Goal: Find specific page/section: Find specific page/section

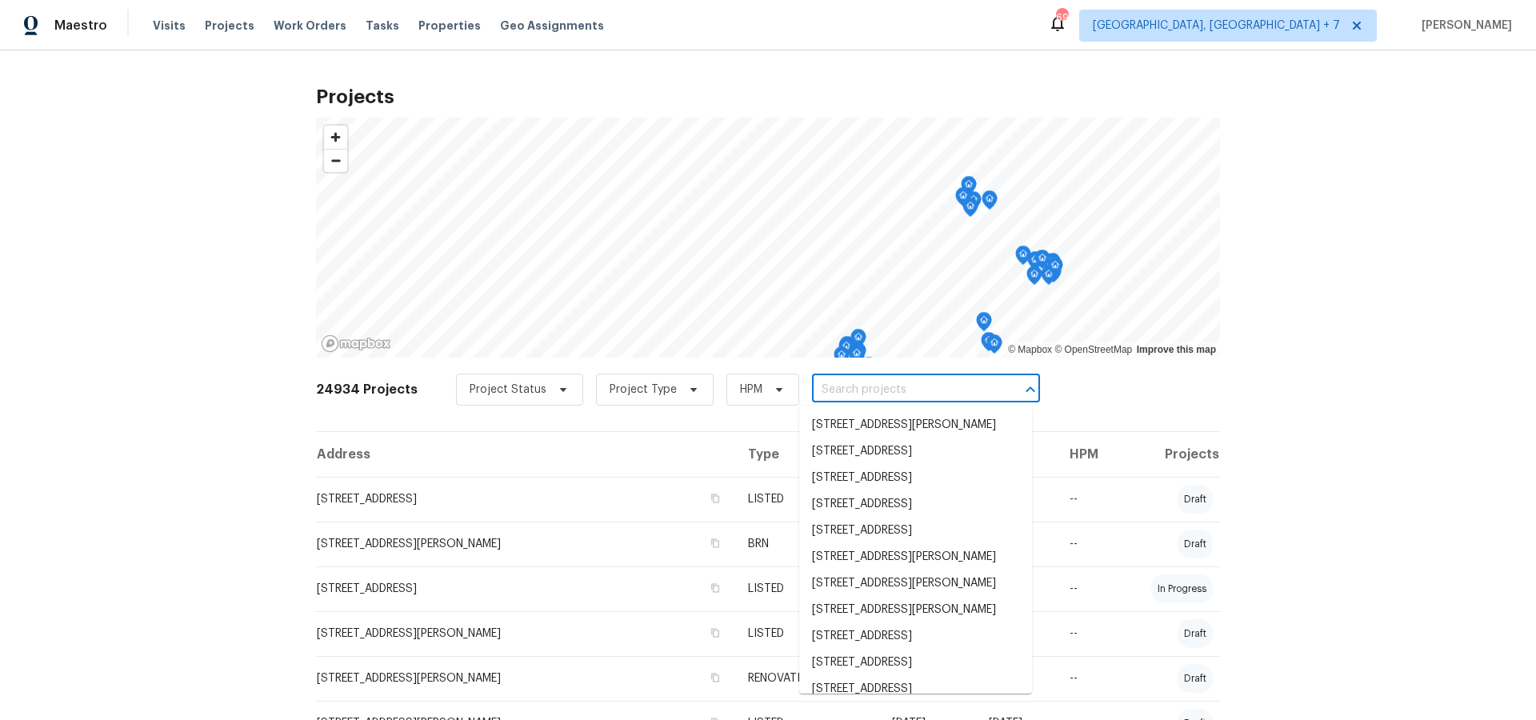
click at [841, 393] on input "text" at bounding box center [903, 389] width 183 height 25
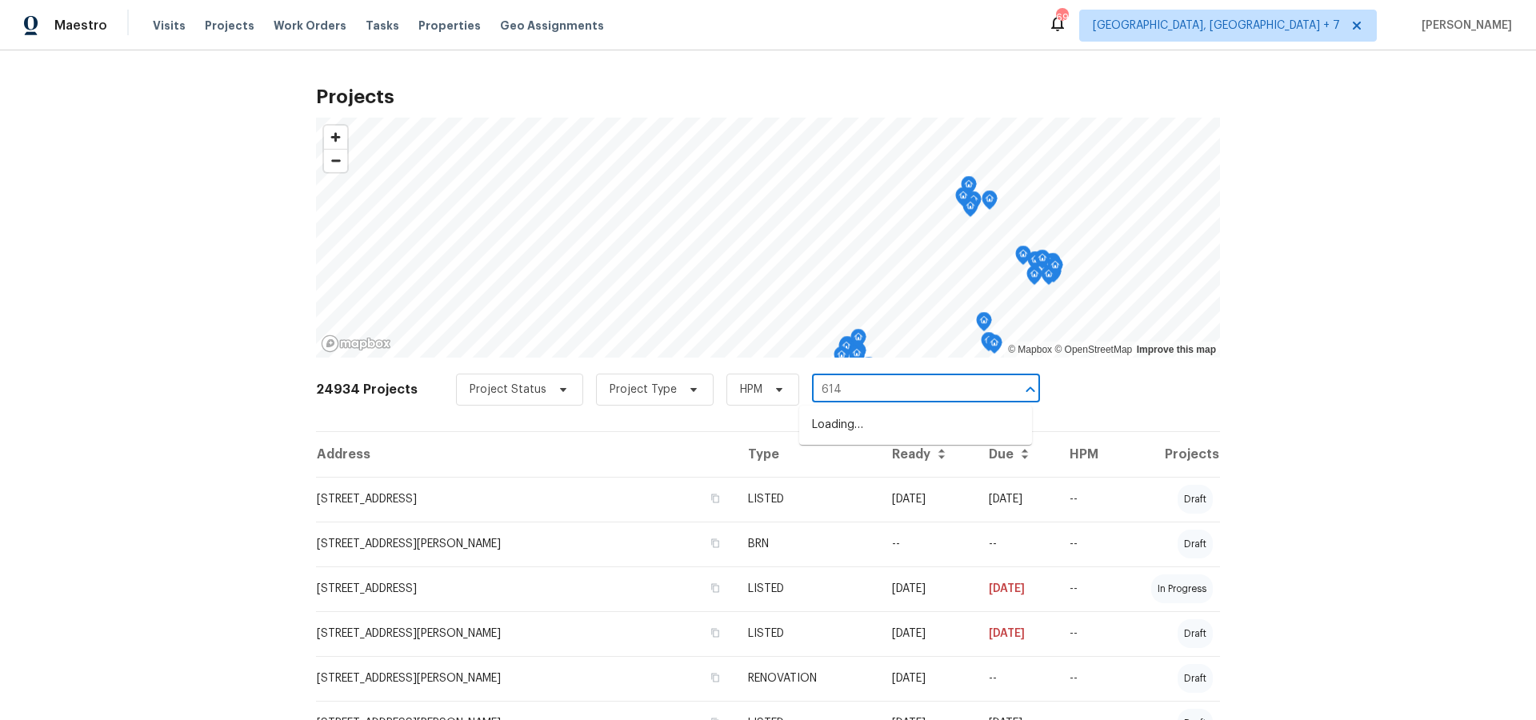
type input "614 c"
click at [849, 491] on li "[STREET_ADDRESS][PERSON_NAME]" at bounding box center [915, 478] width 233 height 26
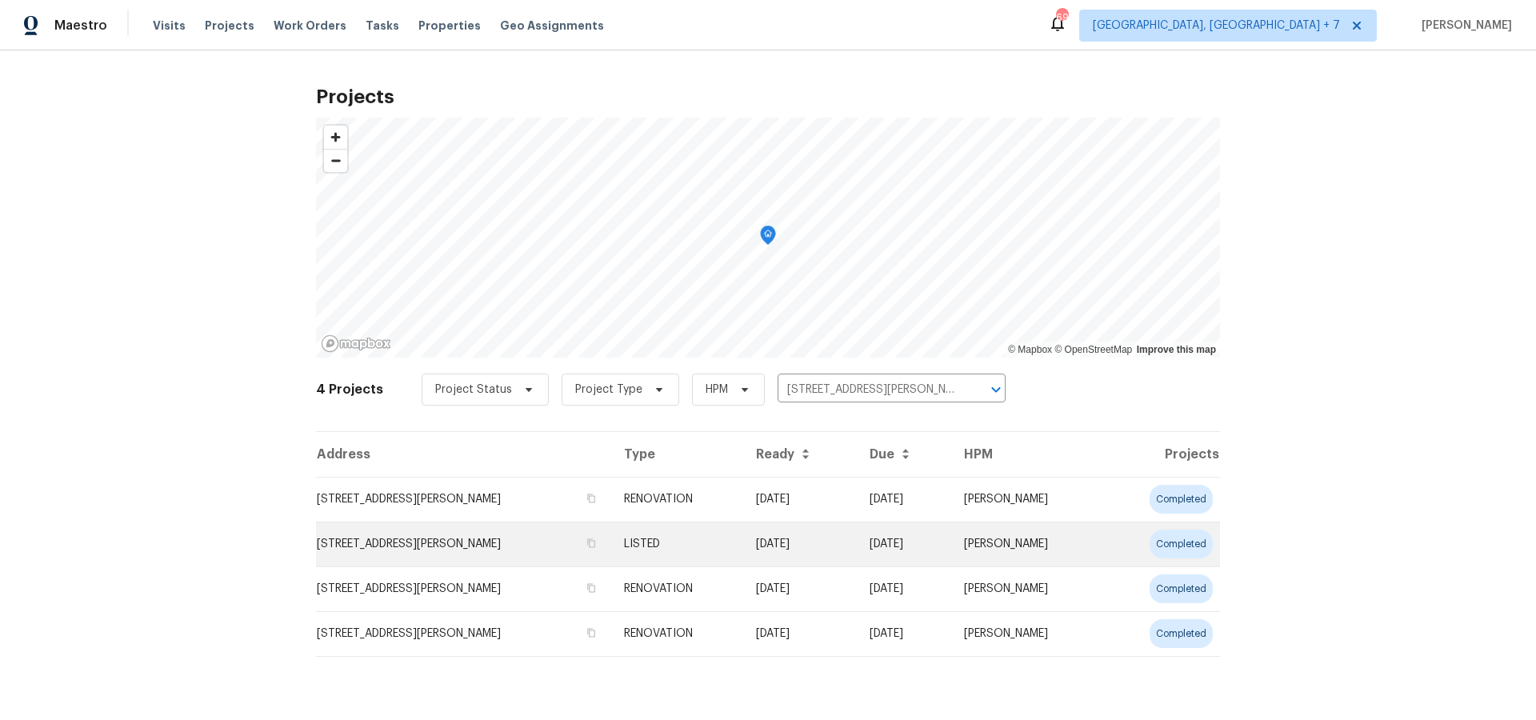
click at [479, 543] on td "[STREET_ADDRESS][PERSON_NAME]" at bounding box center [463, 543] width 295 height 45
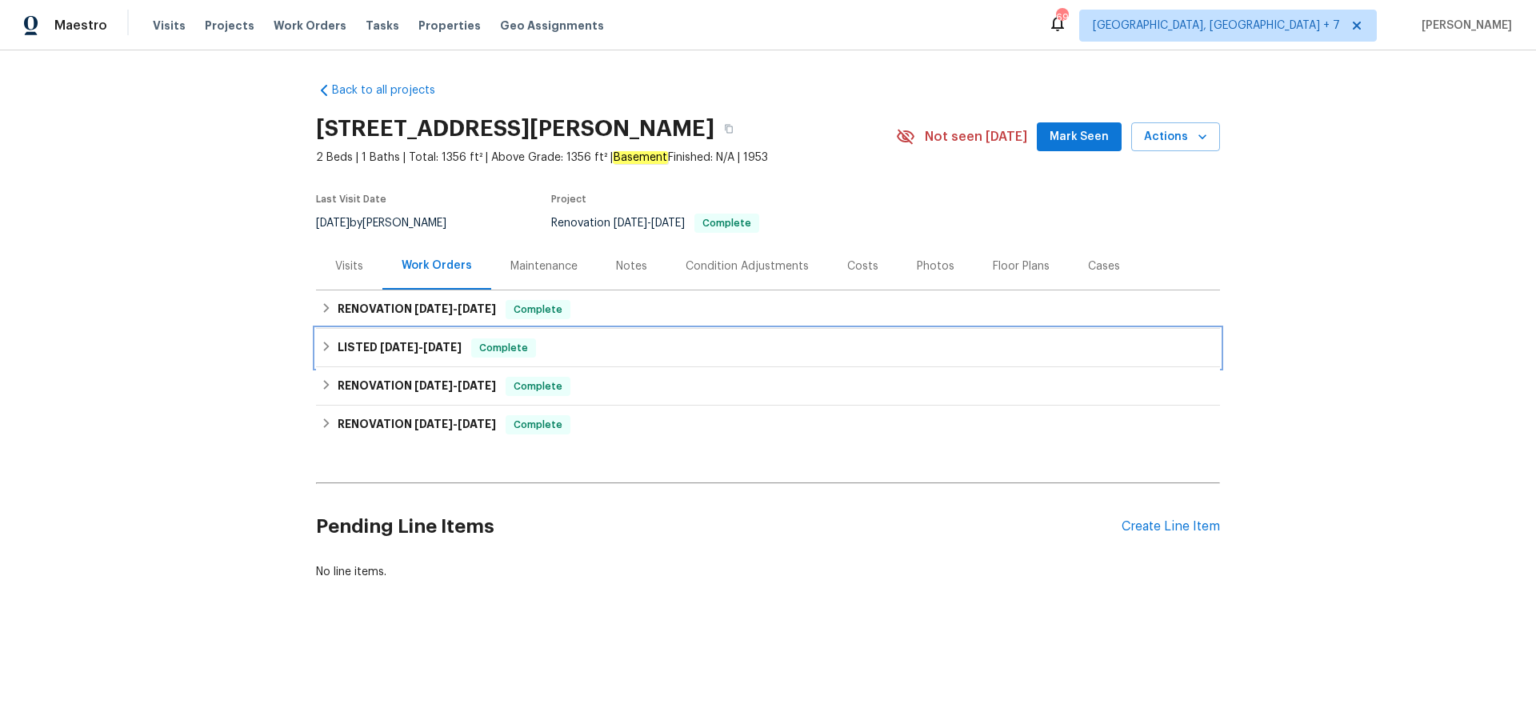
click at [377, 353] on h6 "LISTED [DATE] - [DATE]" at bounding box center [399, 347] width 124 height 19
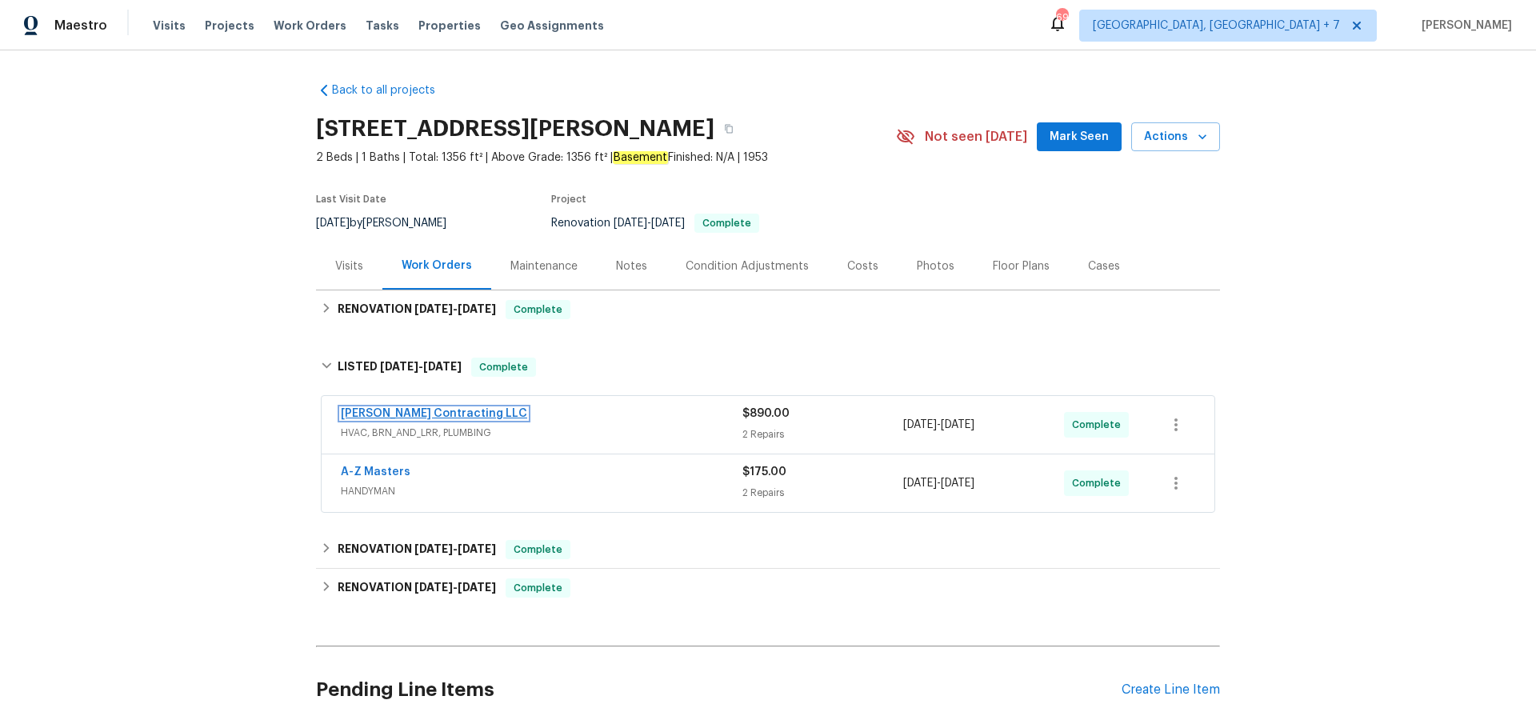
click at [423, 410] on link "[PERSON_NAME] Contracting LLC" at bounding box center [434, 413] width 186 height 11
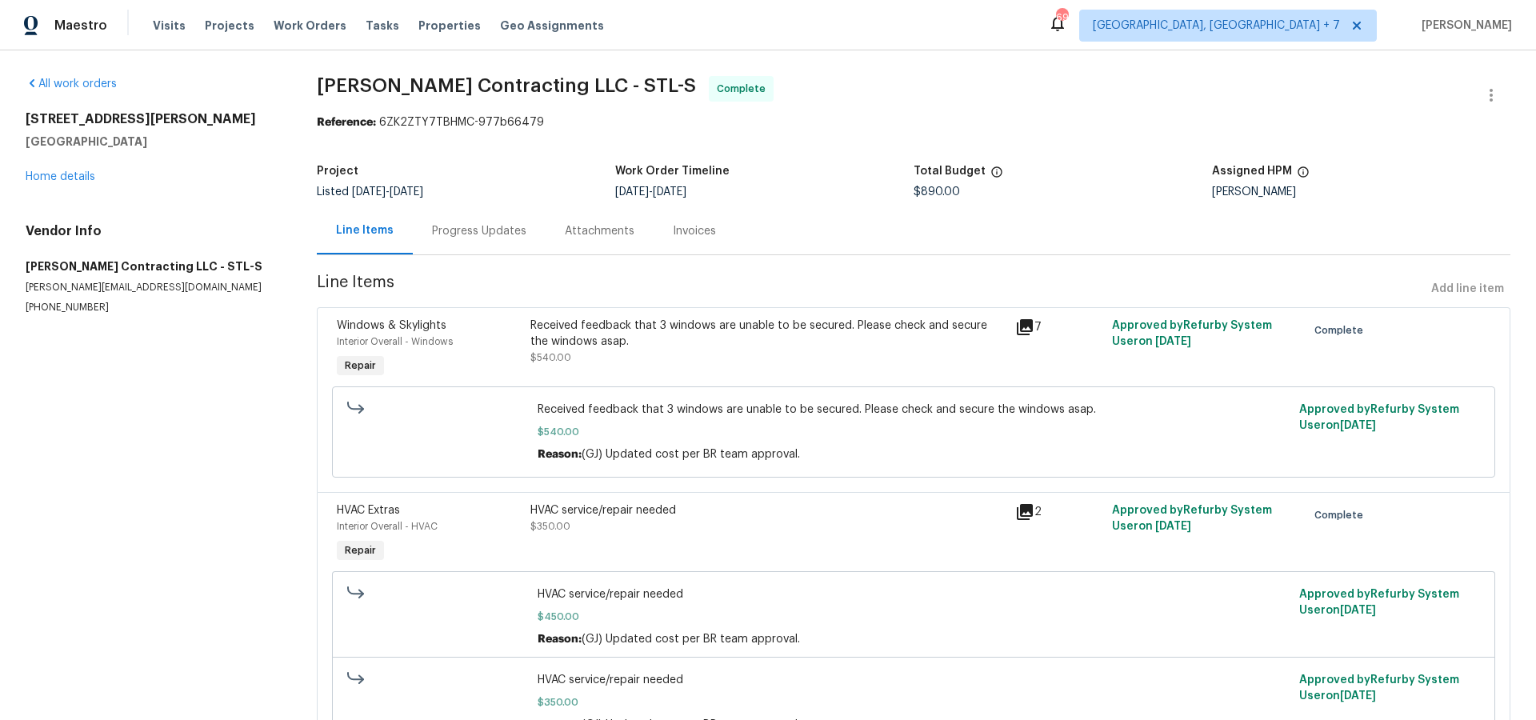
click at [465, 234] on div "Progress Updates" at bounding box center [479, 231] width 94 height 16
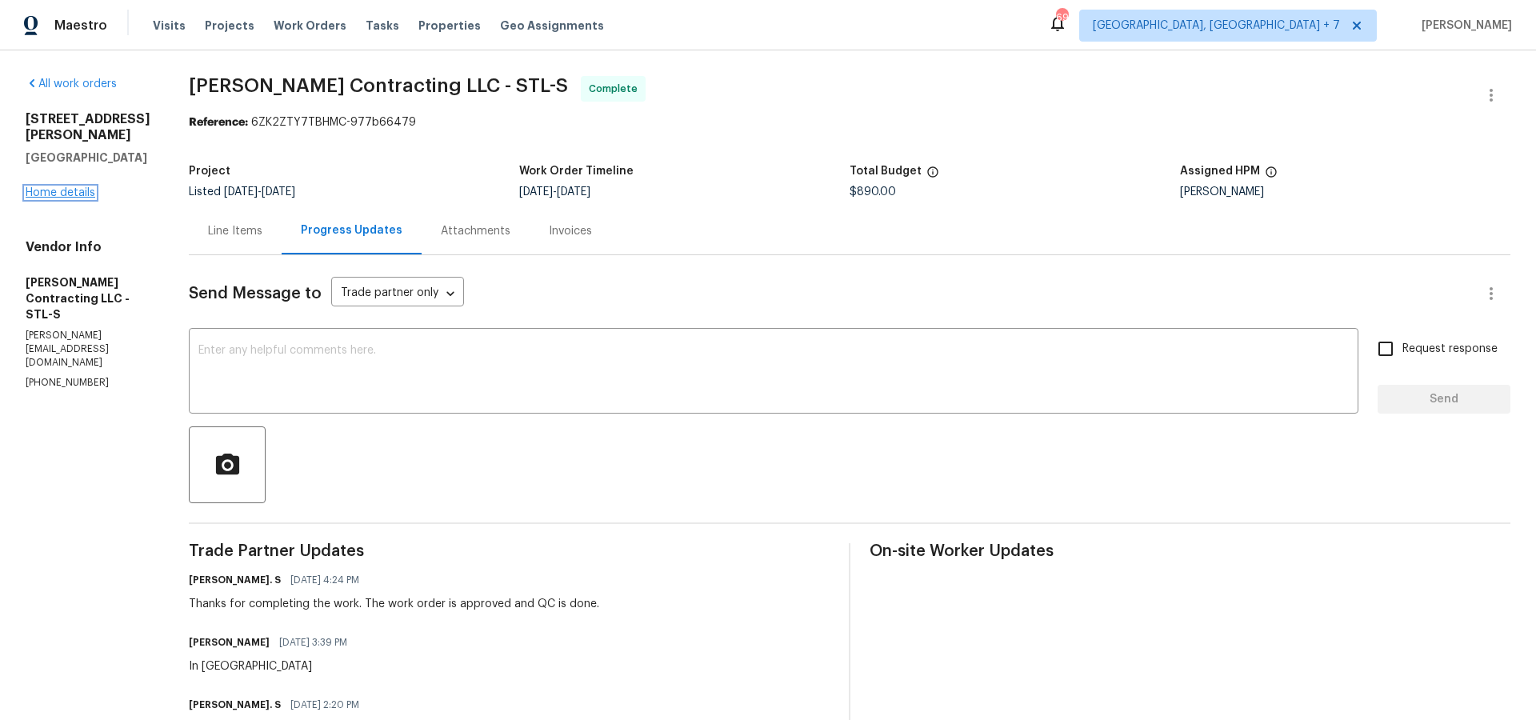
click at [46, 187] on link "Home details" at bounding box center [61, 192] width 70 height 11
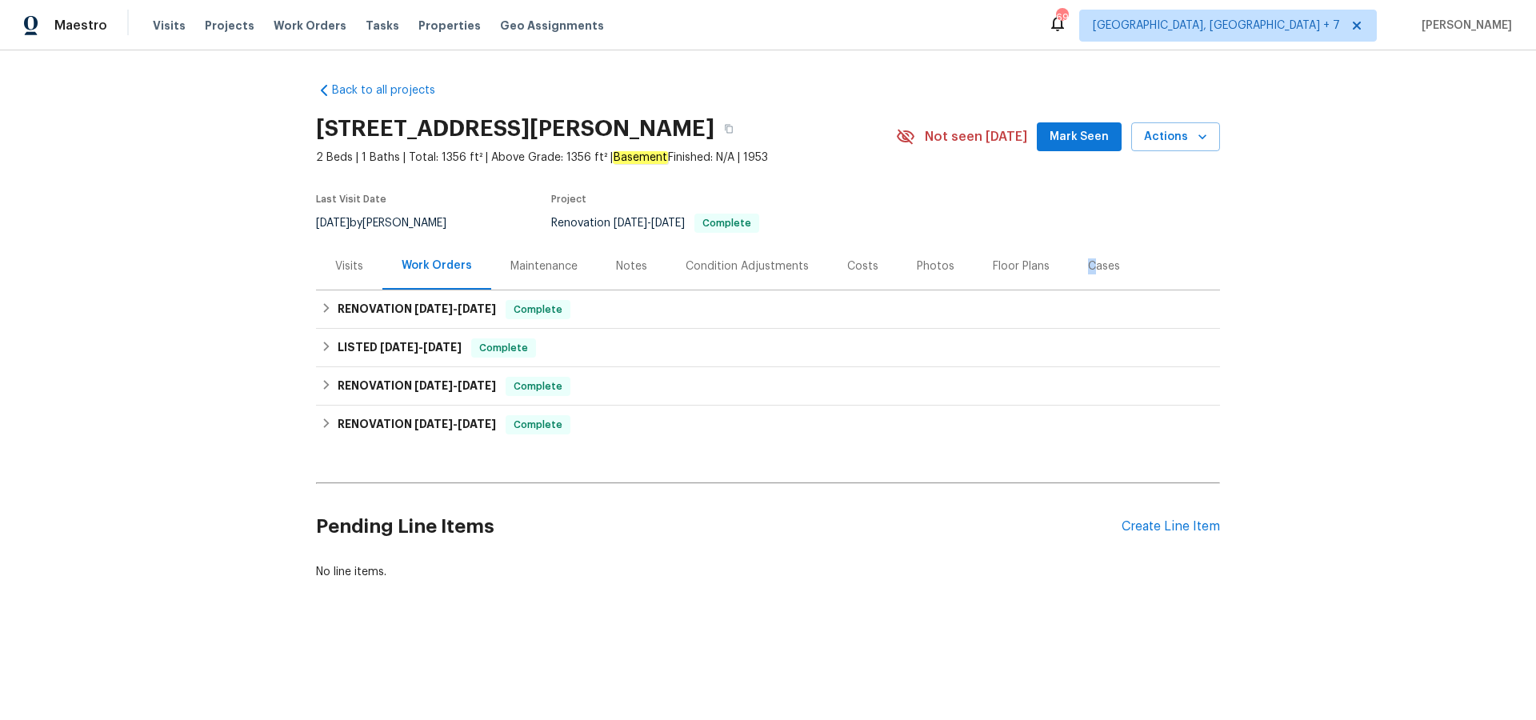
click at [1088, 268] on div "Cases" at bounding box center [1104, 266] width 32 height 16
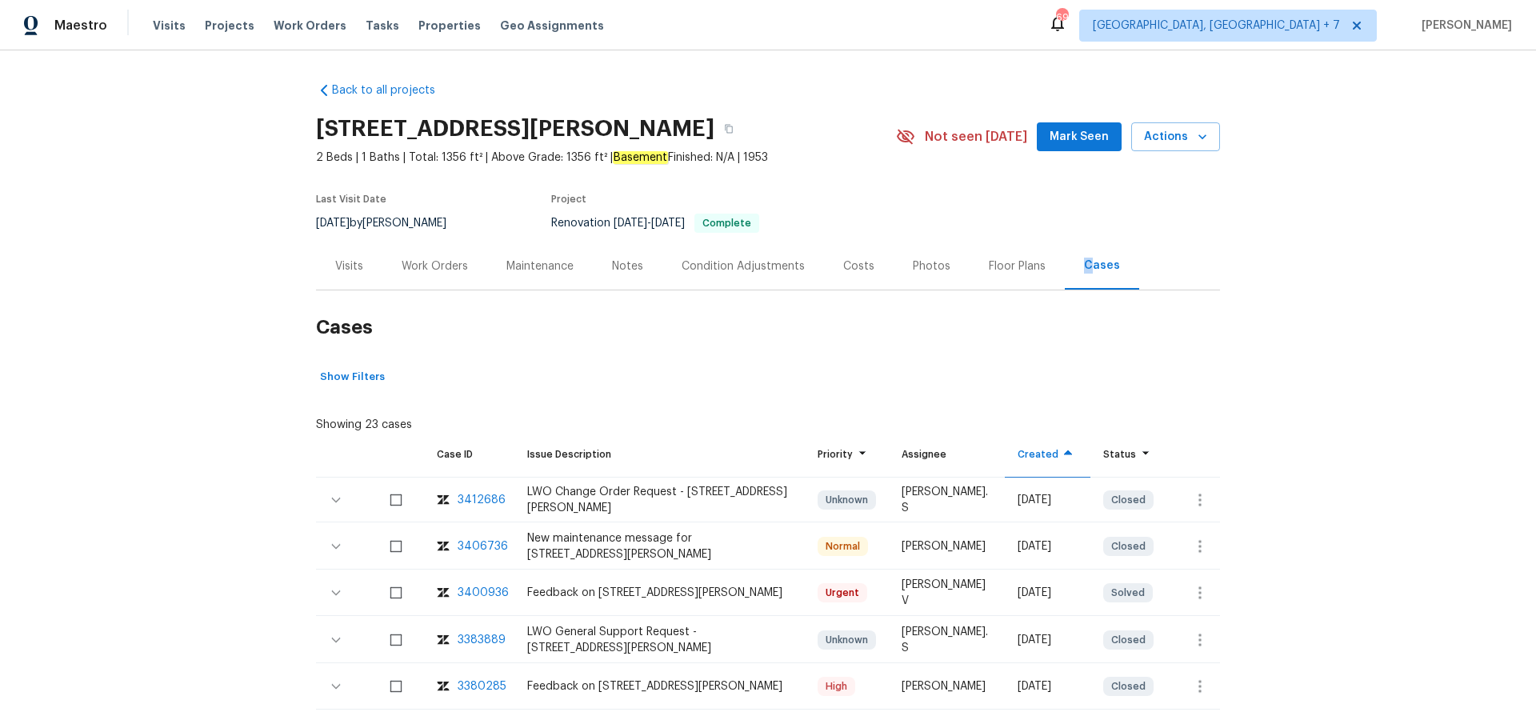
click at [474, 589] on div "3400936" at bounding box center [482, 593] width 51 height 16
